Goal: Task Accomplishment & Management: Manage account settings

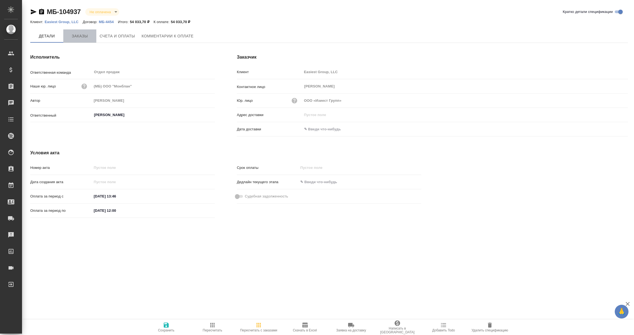
click at [80, 36] on span "Заказы" at bounding box center [80, 36] width 26 height 7
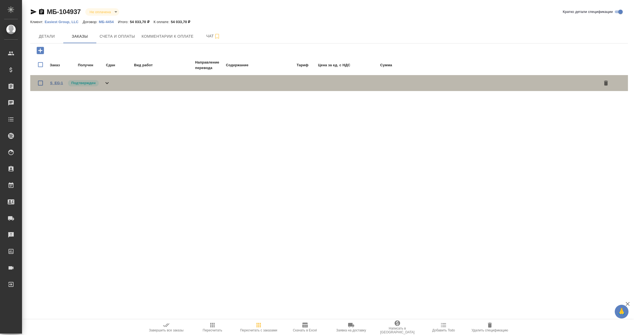
click at [58, 83] on link "S_EG-1" at bounding box center [56, 83] width 13 height 4
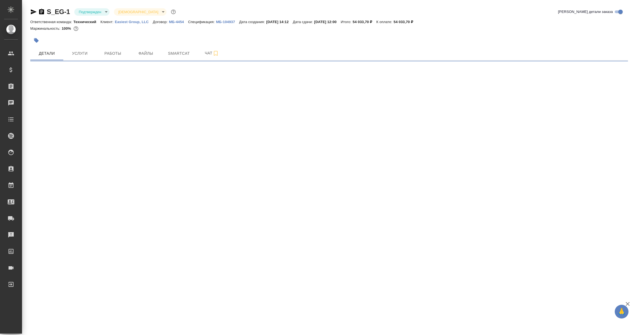
select select "RU"
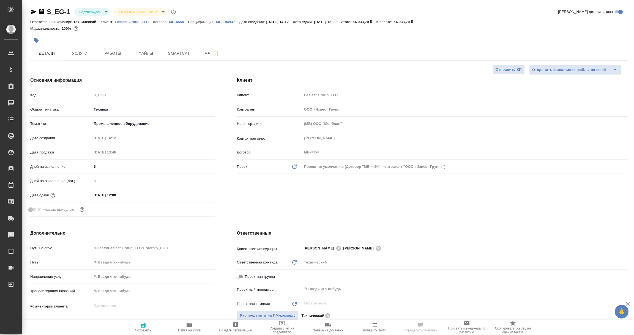
type textarea "x"
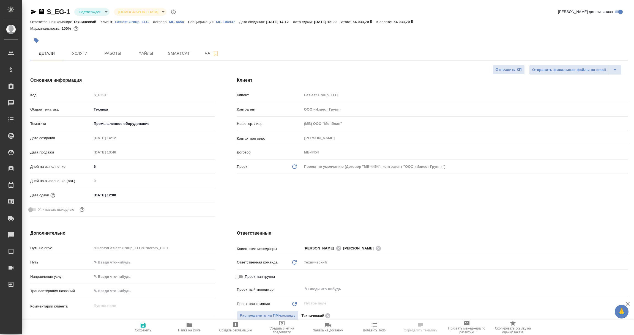
type textarea "x"
select select "RU"
type textarea "x"
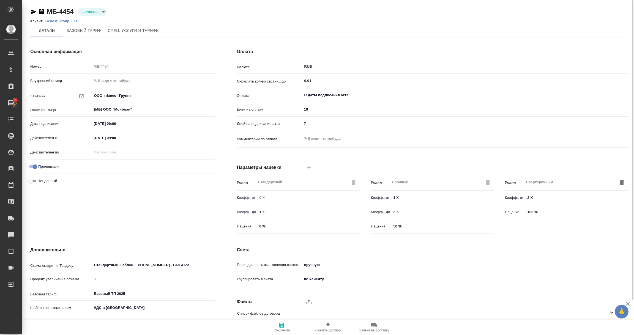
scroll to position [39, 0]
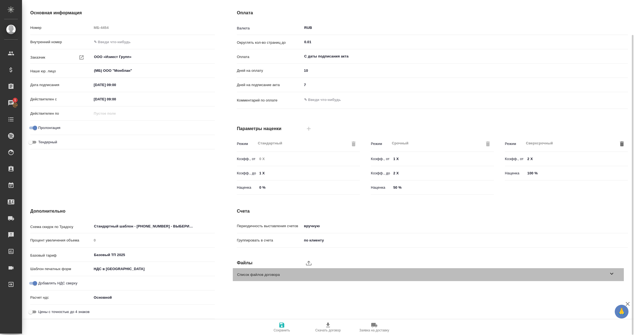
click at [606, 272] on span "Список файлов договора" at bounding box center [422, 275] width 371 height 6
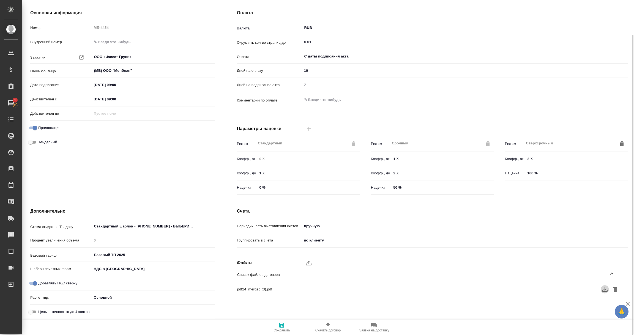
click at [605, 289] on icon "button" at bounding box center [605, 289] width 6 height 5
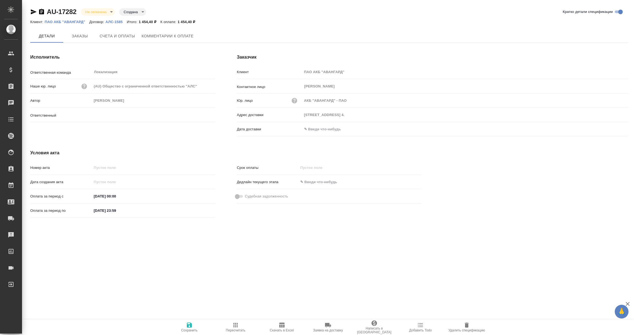
click at [329, 128] on input "text" at bounding box center [326, 129] width 48 height 8
click at [611, 128] on icon "button" at bounding box center [612, 129] width 7 height 7
type input "[PERSON_NAME]"
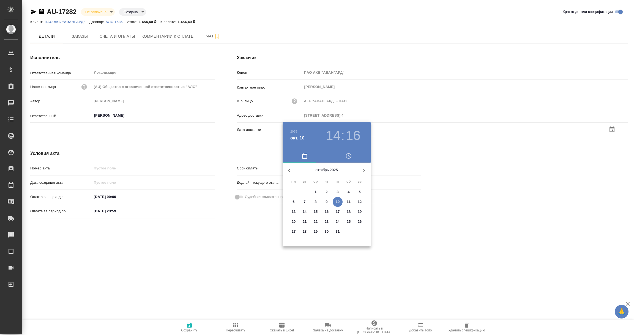
click at [339, 202] on p "10" at bounding box center [338, 202] width 4 height 6
type input "[DATE] 14:16"
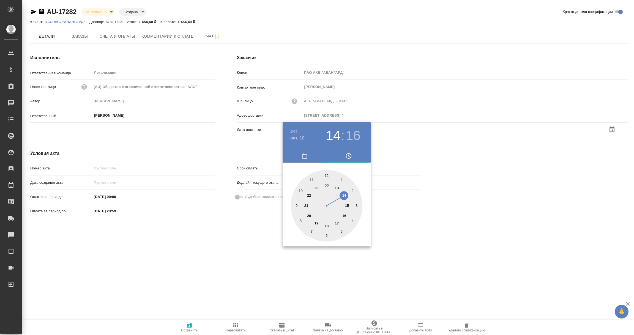
click at [249, 252] on div at bounding box center [317, 167] width 634 height 335
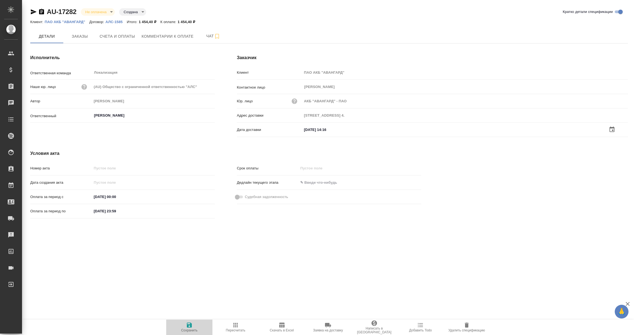
click at [189, 326] on icon "button" at bounding box center [189, 325] width 7 height 7
